Goal: Navigation & Orientation: Find specific page/section

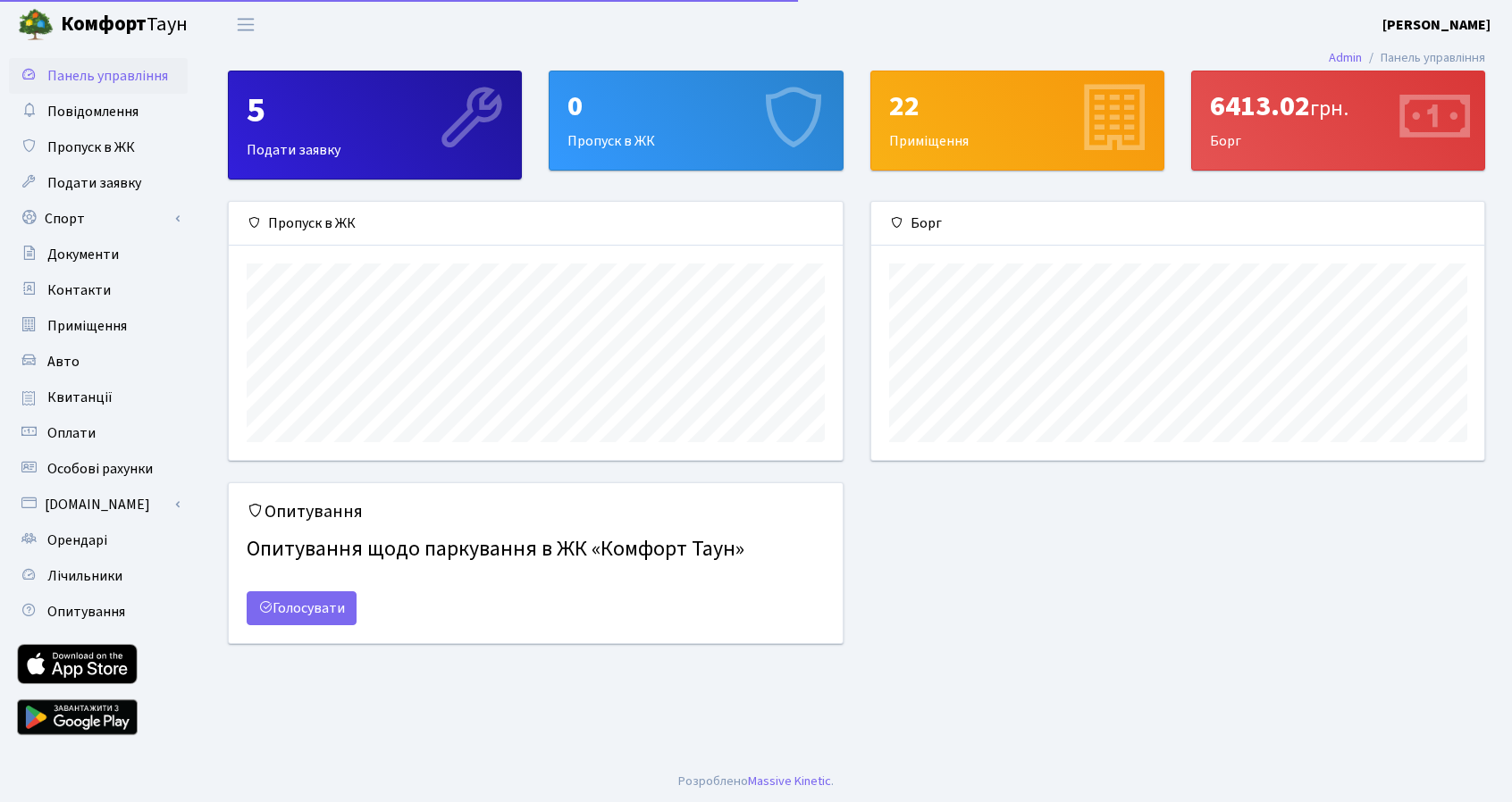
scroll to position [257, 614]
click at [84, 545] on span "Орендарі" at bounding box center [77, 540] width 60 height 19
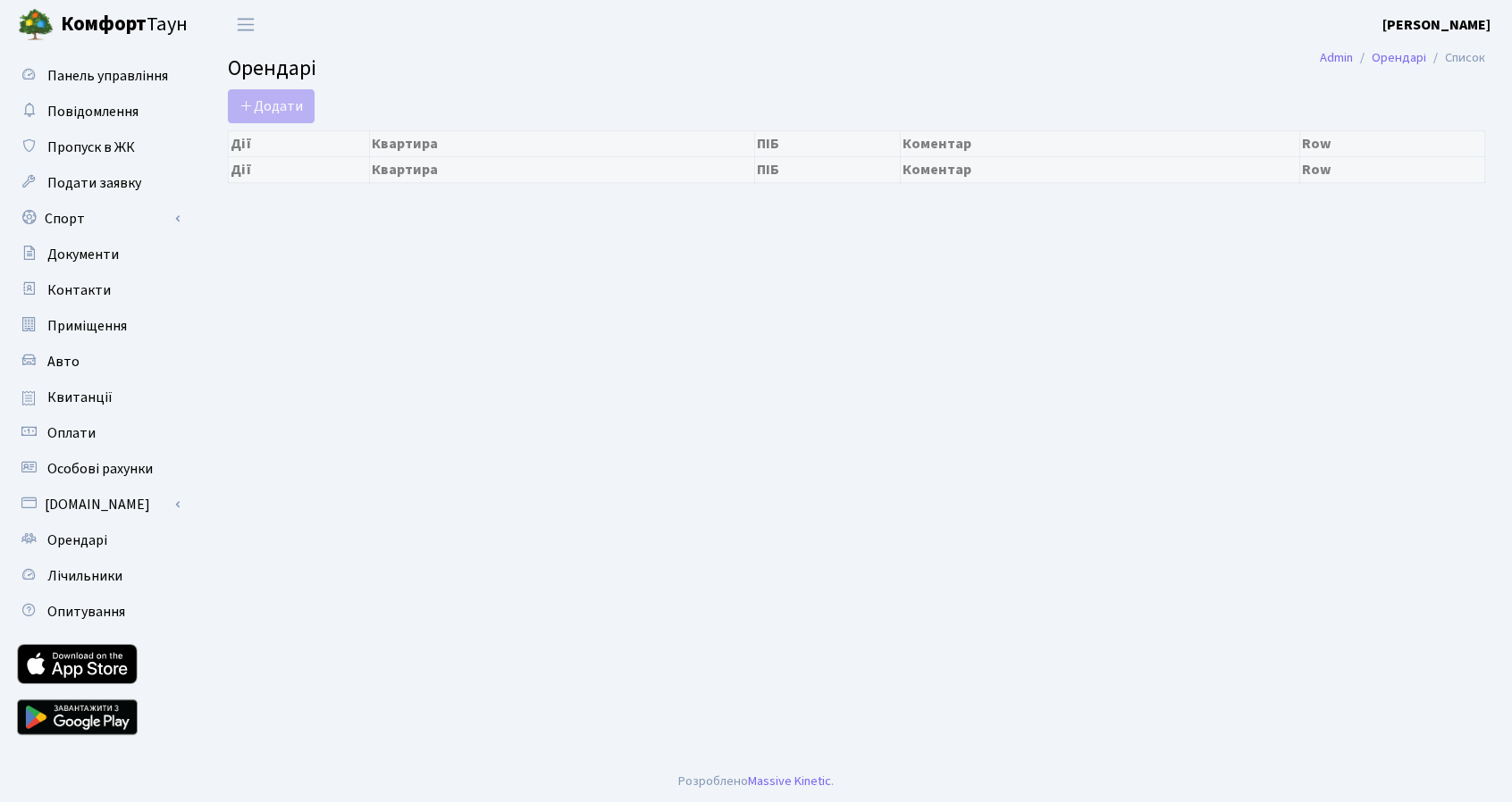
select select "25"
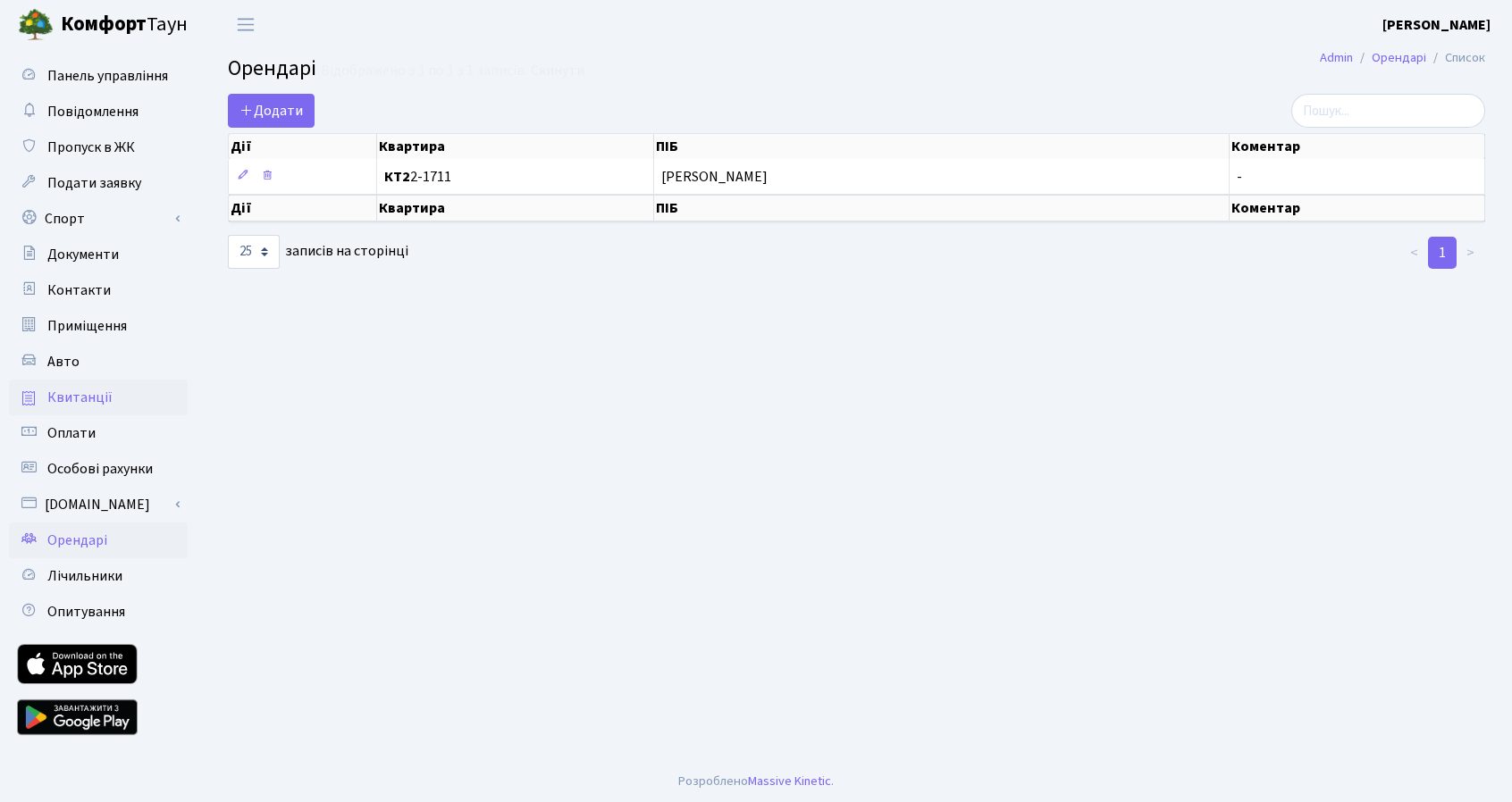
click at [88, 401] on span "Квитанції" at bounding box center [80, 397] width 65 height 19
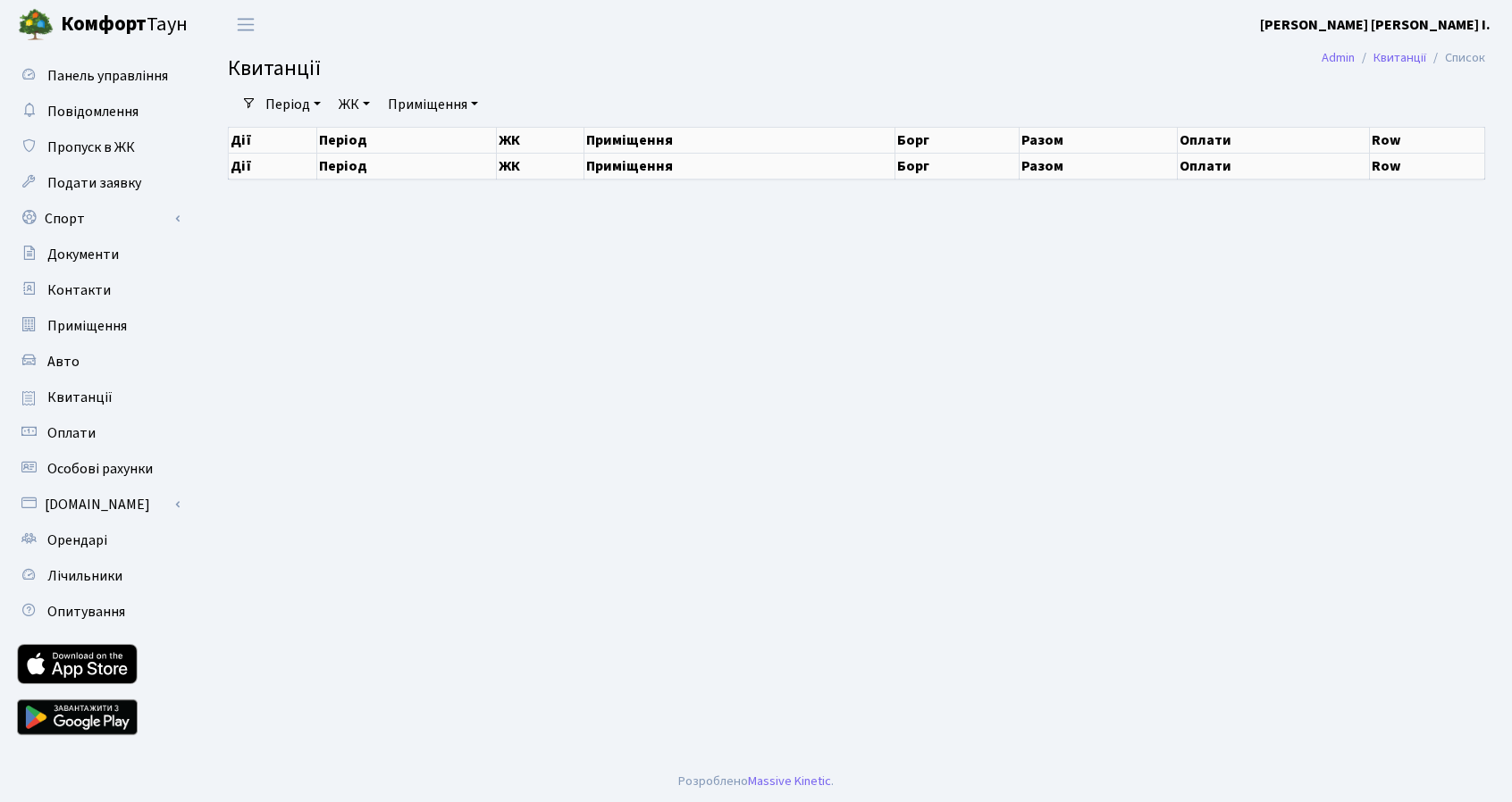
select select "25"
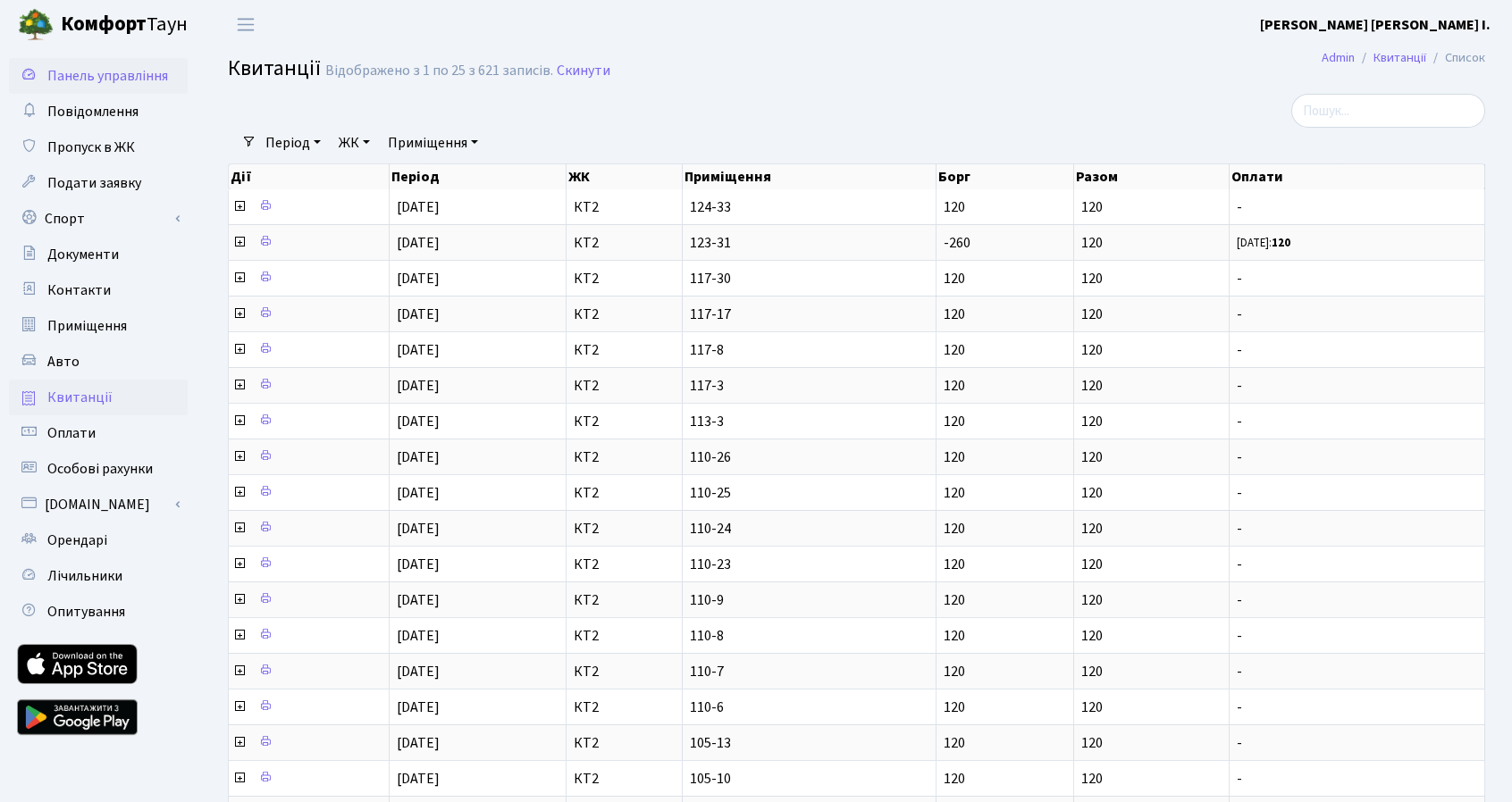
click at [97, 79] on span "Панель управління" at bounding box center [107, 75] width 120 height 19
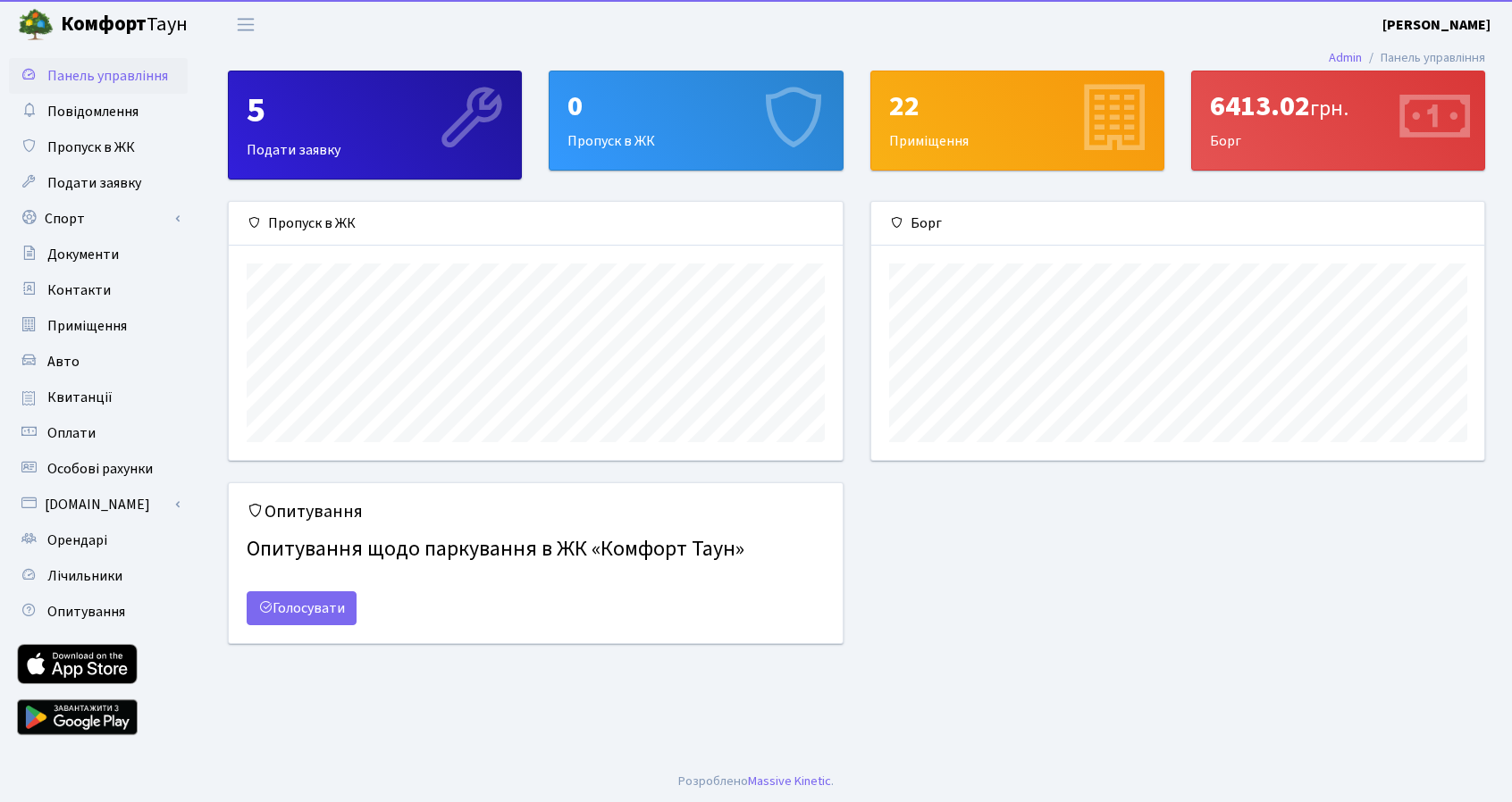
scroll to position [257, 614]
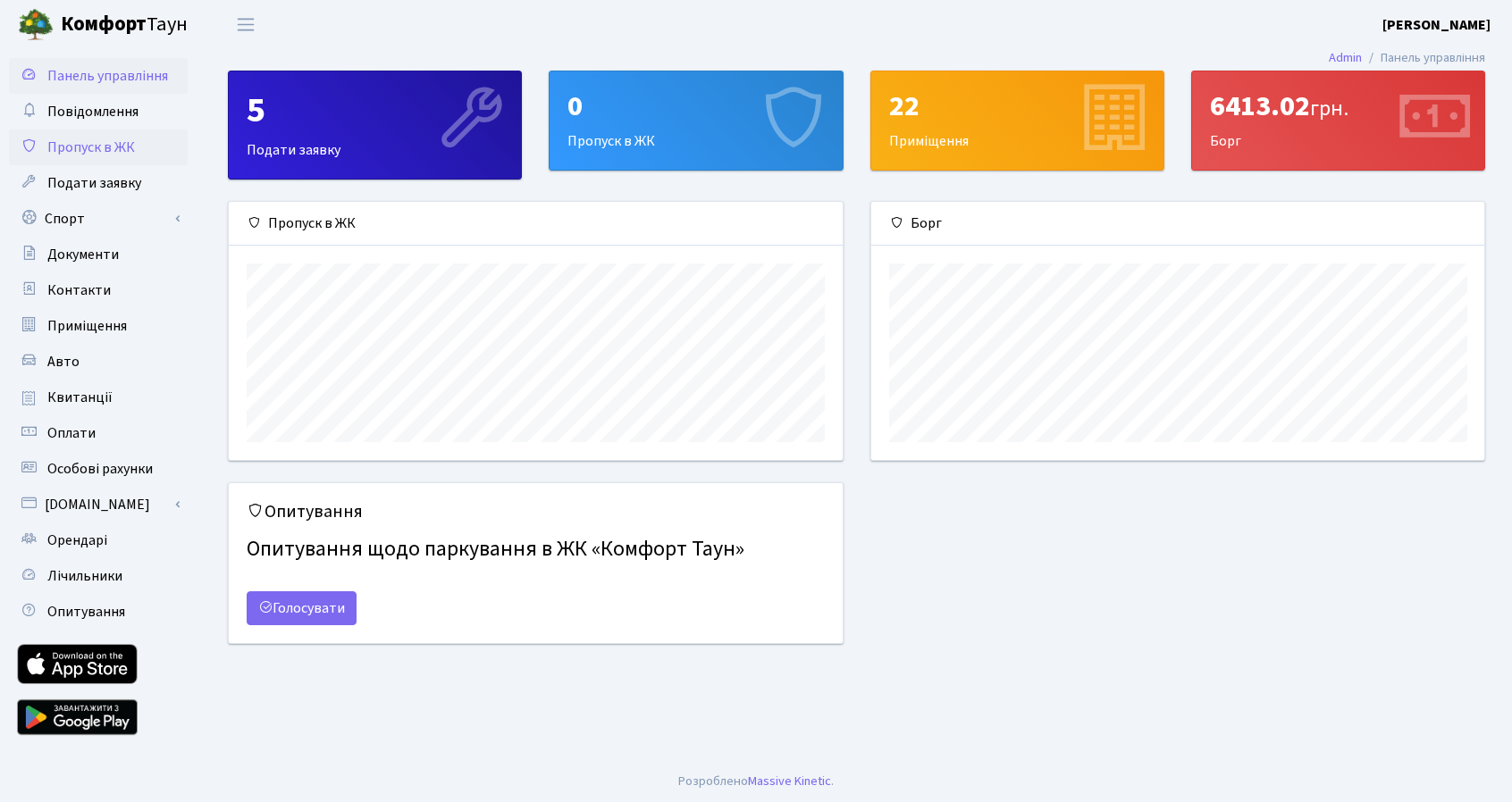
click at [65, 144] on span "Пропуск в ЖК" at bounding box center [91, 147] width 88 height 19
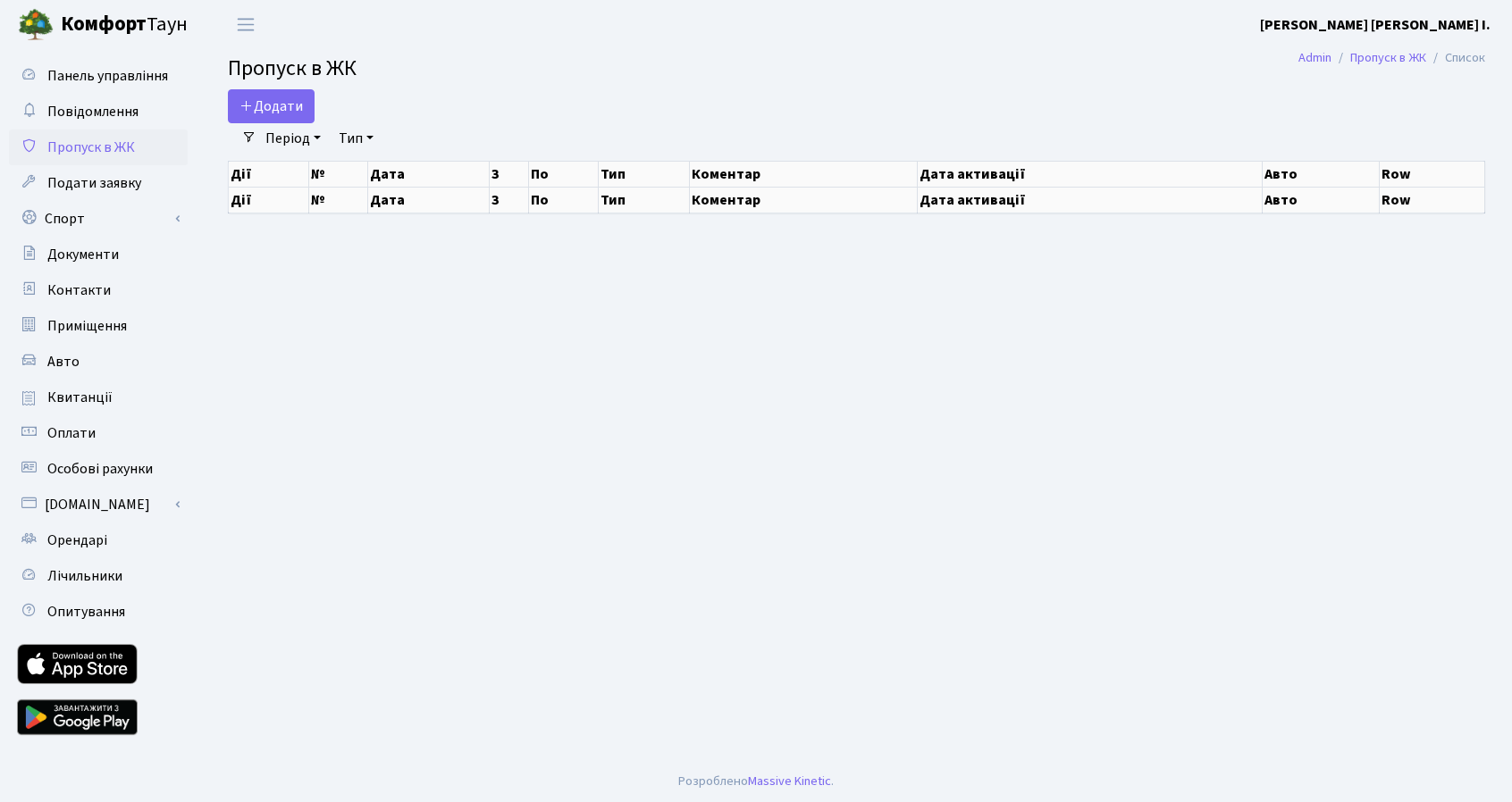
select select "25"
